Goal: Task Accomplishment & Management: Use online tool/utility

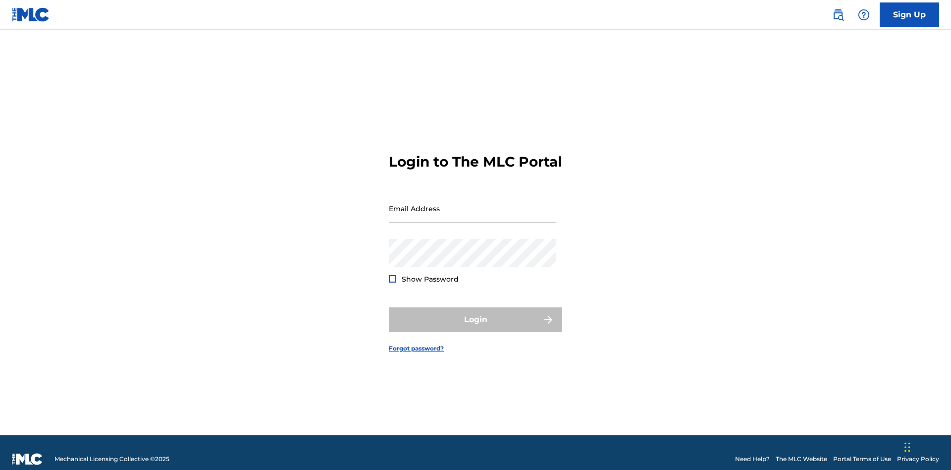
scroll to position [13, 0]
click at [473, 204] on input "Email Address" at bounding box center [472, 208] width 167 height 28
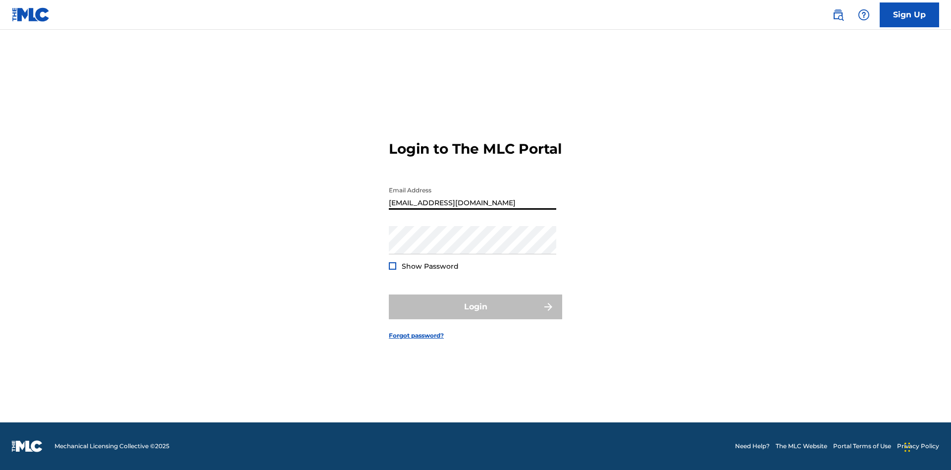
type input "[EMAIL_ADDRESS][DOMAIN_NAME]"
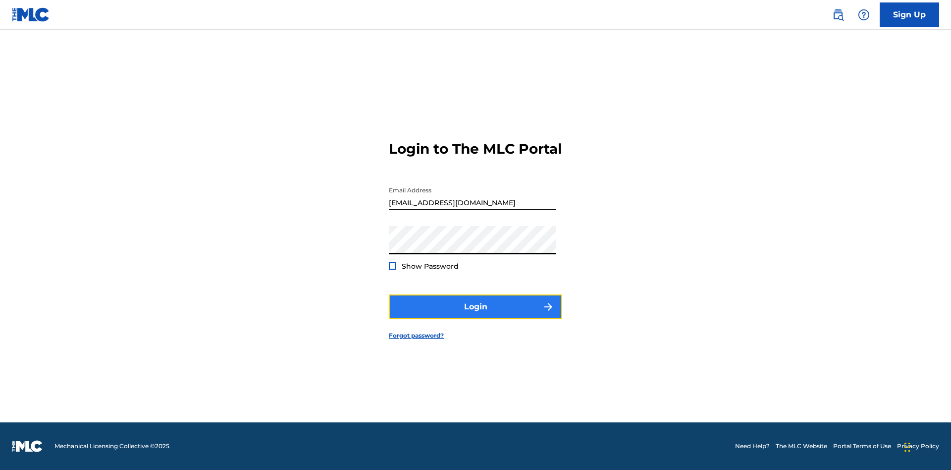
click at [476, 315] on button "Login" at bounding box center [475, 306] width 173 height 25
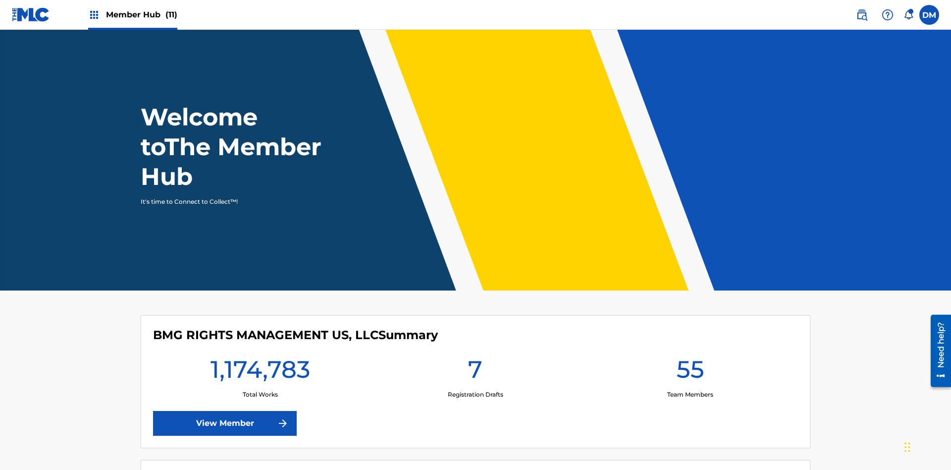
click at [132, 14] on span "Member Hub (11)" at bounding box center [141, 14] width 71 height 11
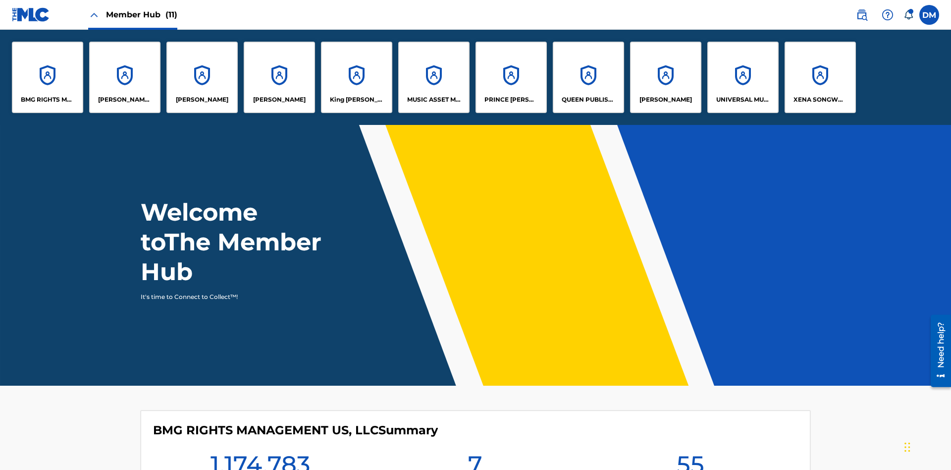
scroll to position [36, 0]
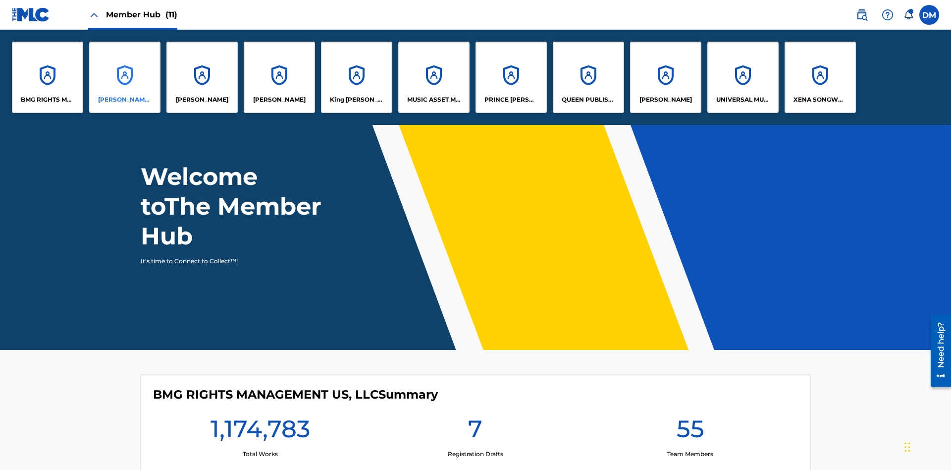
click at [125, 100] on p "CLEO SONGWRITER" at bounding box center [125, 99] width 54 height 9
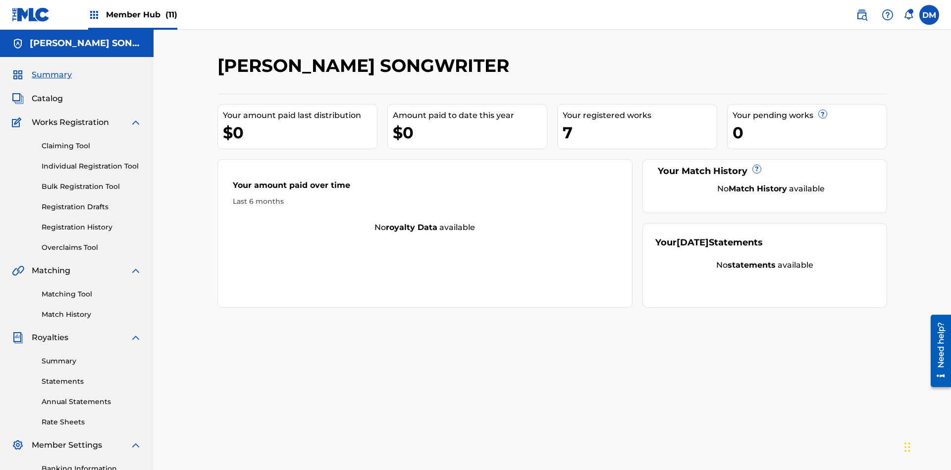
scroll to position [145, 0]
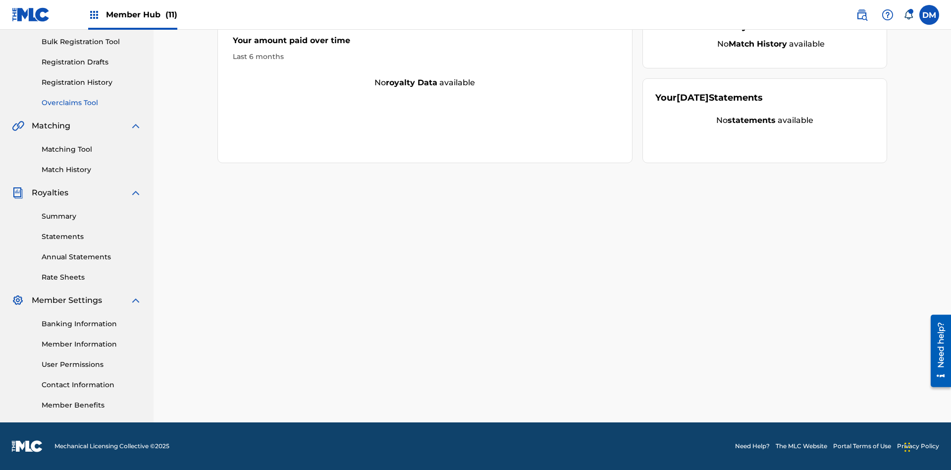
click at [92, 103] on link "Overclaims Tool" at bounding box center [92, 103] width 100 height 10
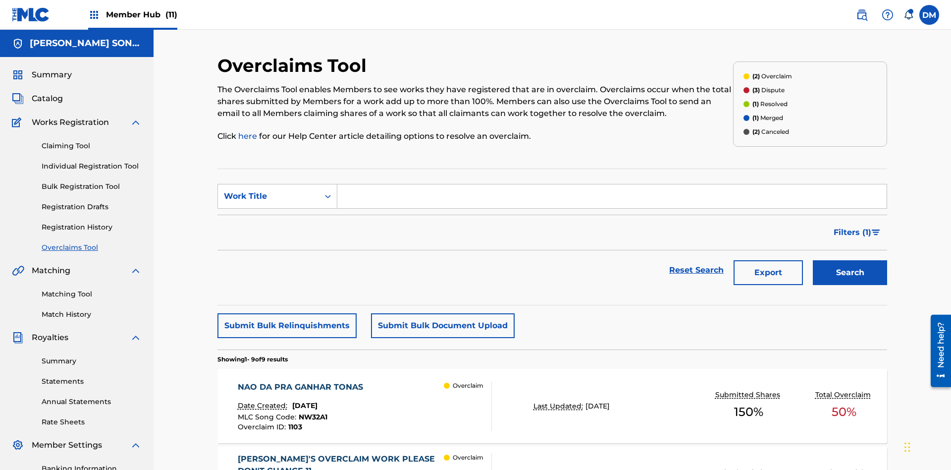
scroll to position [127, 0]
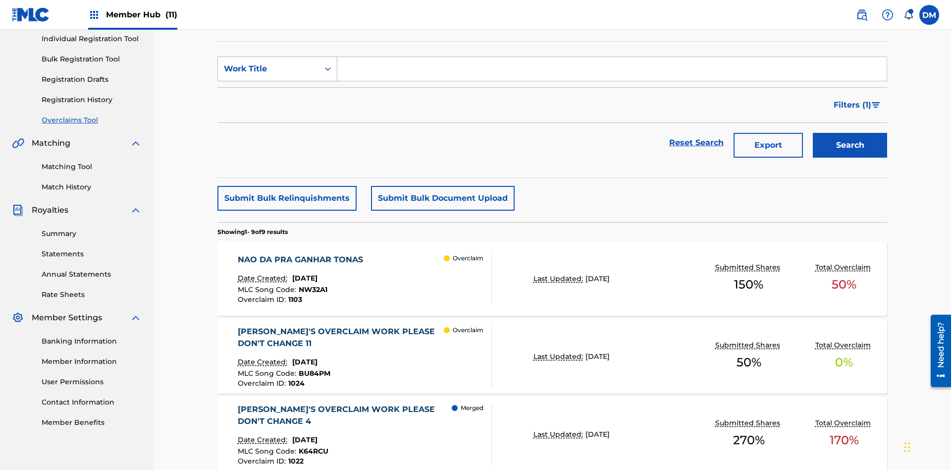
click at [269, 69] on div "Work Title" at bounding box center [268, 69] width 89 height 12
click at [277, 94] on div "MLC Song Code" at bounding box center [277, 93] width 119 height 25
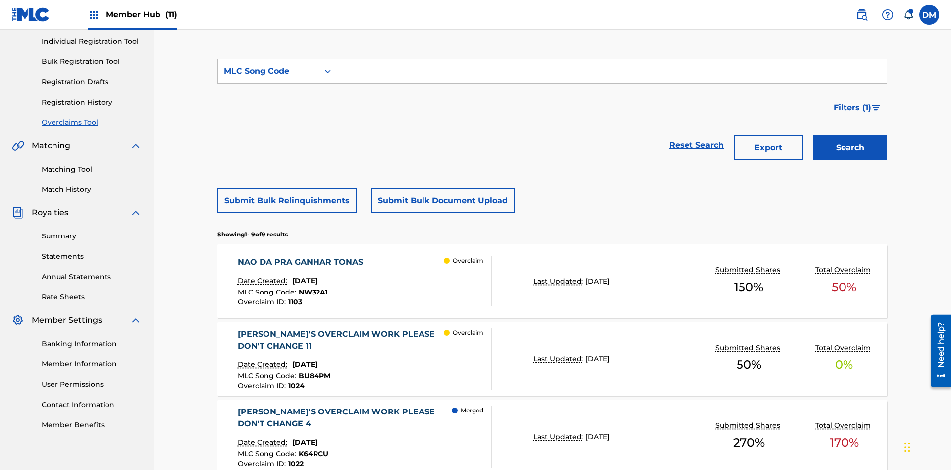
click at [612, 71] on input "Search Form" at bounding box center [611, 71] width 549 height 24
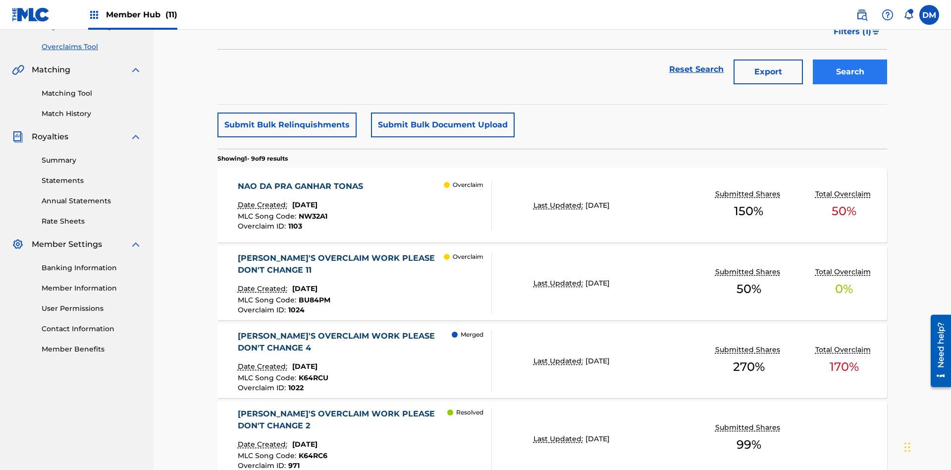
type input "K64KAN"
click at [850, 72] on button "Search" at bounding box center [850, 71] width 74 height 25
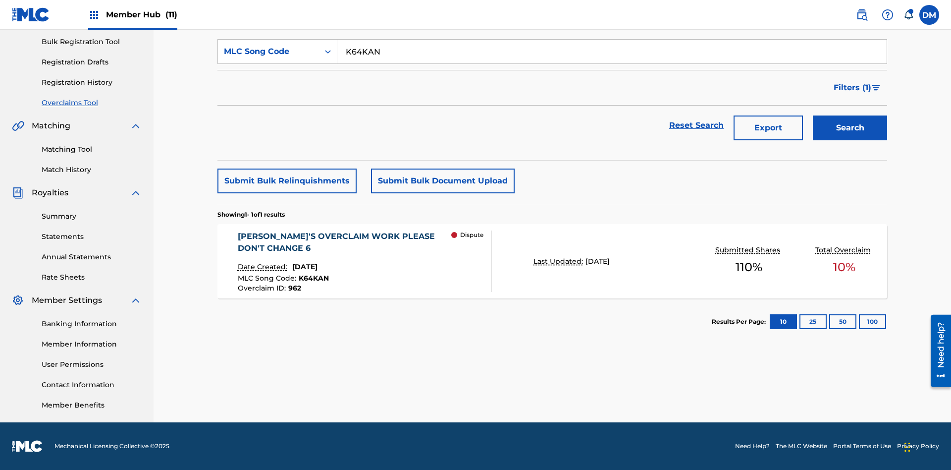
click at [314, 267] on span "June 17, 2024" at bounding box center [304, 266] width 25 height 9
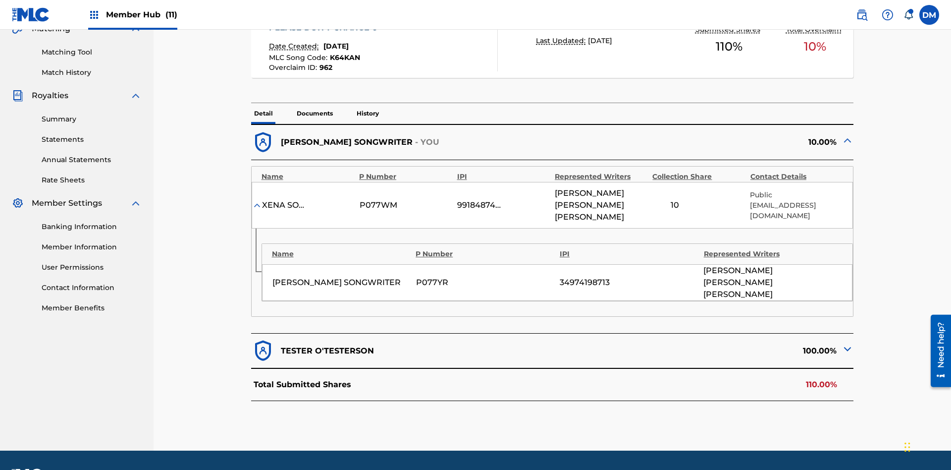
click at [848, 343] on img at bounding box center [848, 349] width 12 height 12
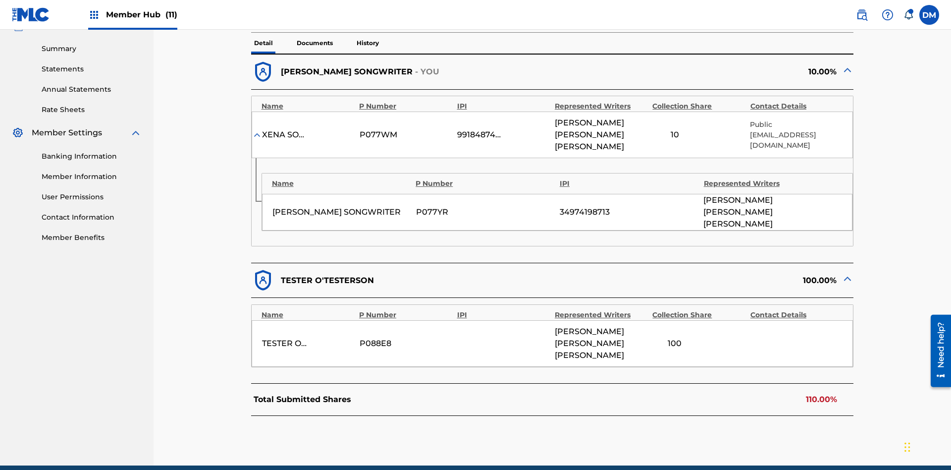
scroll to position [315, 0]
